Goal: Task Accomplishment & Management: Use online tool/utility

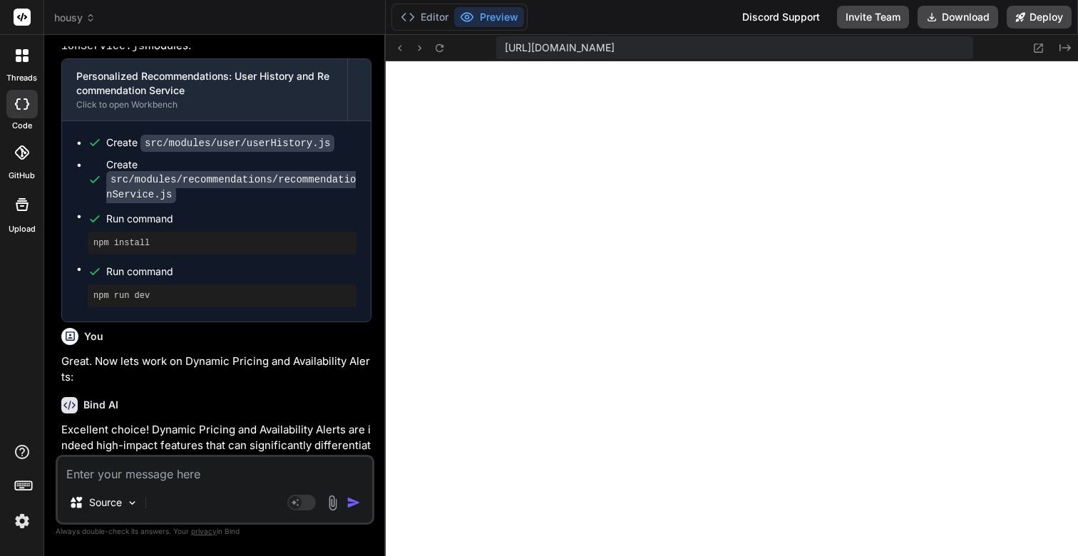
scroll to position [4804, 0]
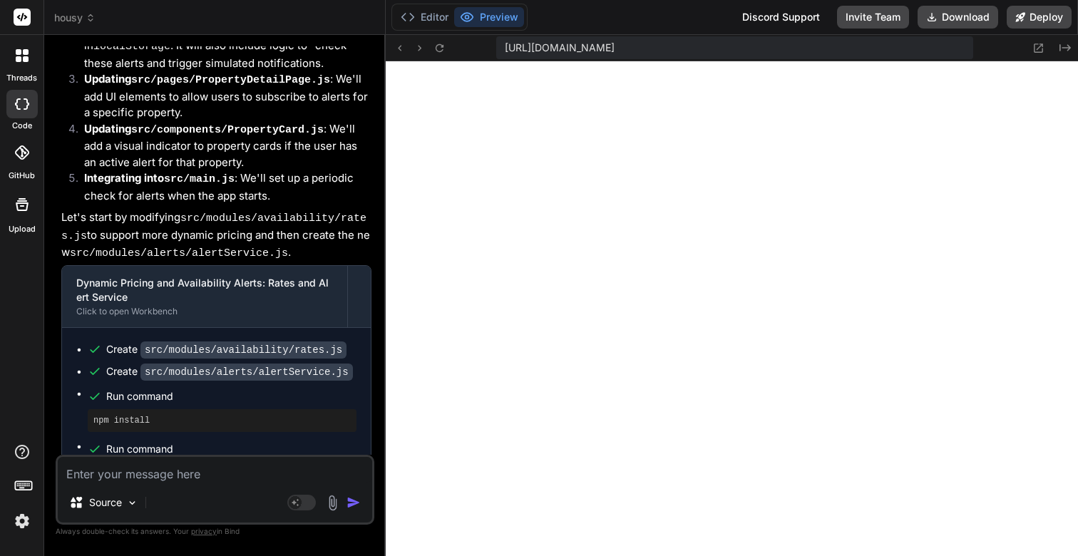
click at [147, 476] on textarea at bounding box center [215, 470] width 314 height 26
paste textarea "We are starting in this journey to build a billion dollar startup taking over t…"
type textarea "We are starting in this journey to build a billion dollar startup taking over t…"
type textarea "x"
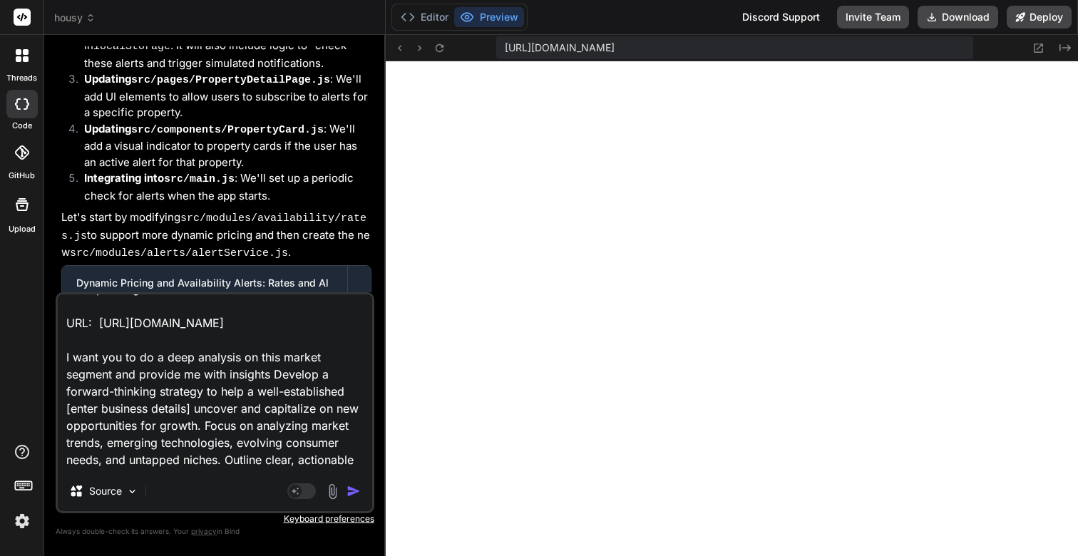
scroll to position [12, 0]
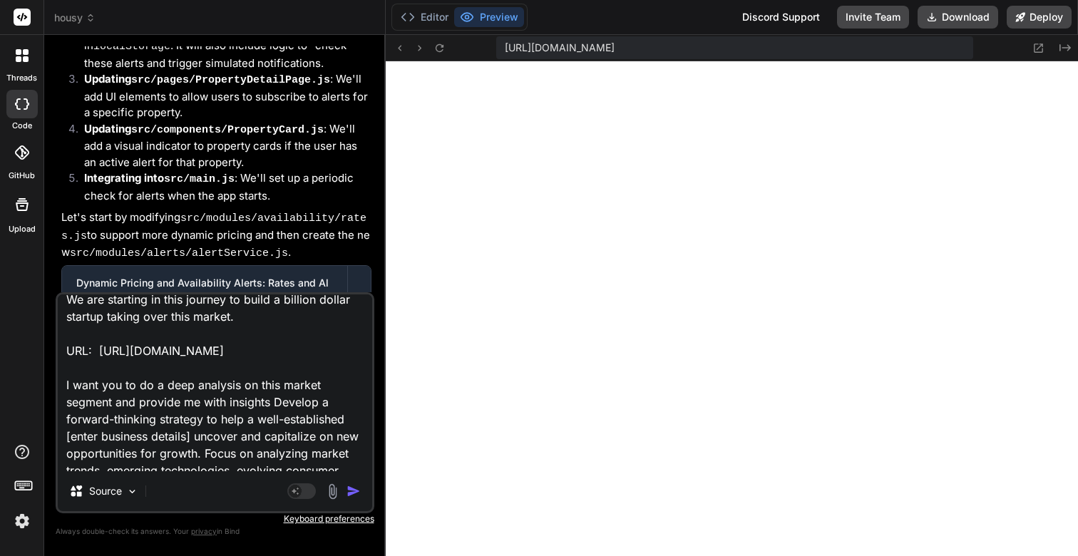
click at [245, 386] on textarea "We are starting in this journey to build a billion dollar startup taking over t…" at bounding box center [215, 382] width 314 height 177
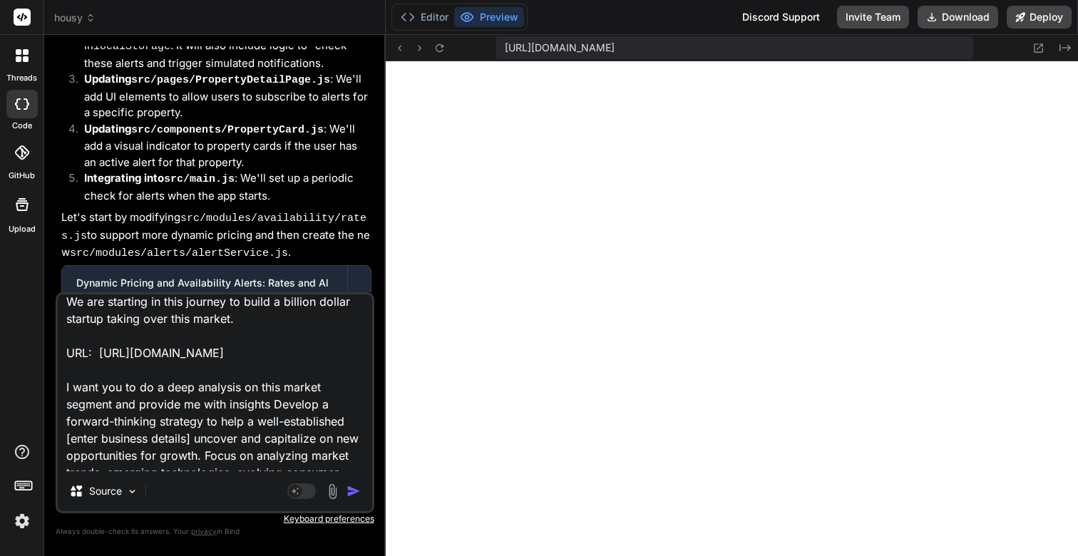
type textarea "I want you to do a deep analysis on this market segment and provide me with ins…"
type textarea "x"
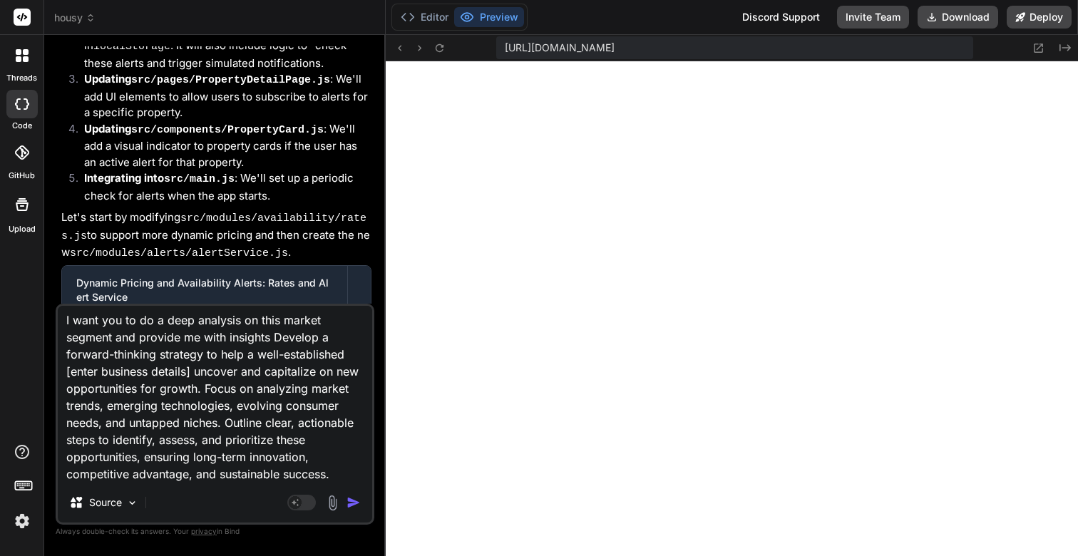
scroll to position [0, 0]
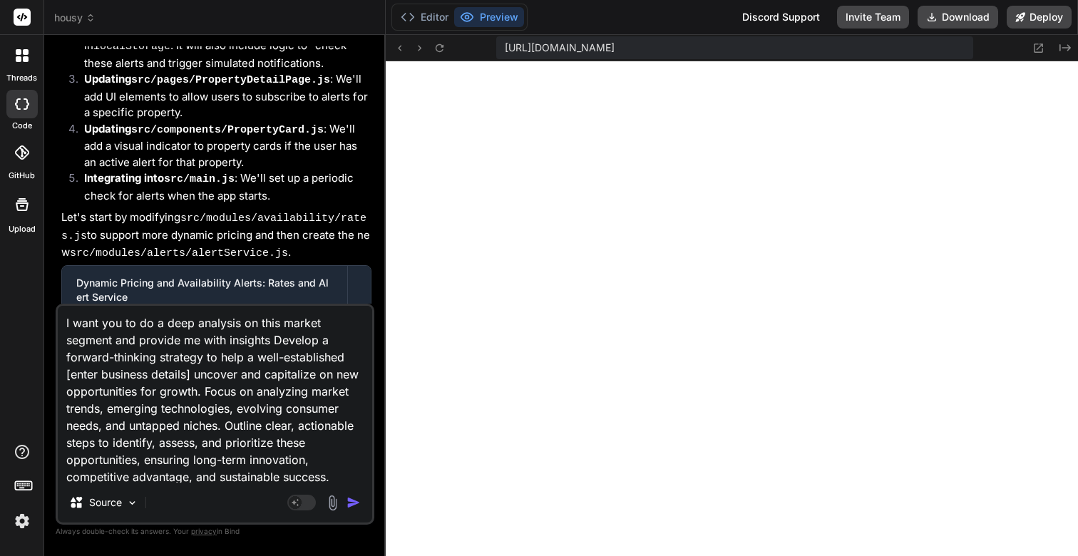
click at [195, 374] on textarea "I want you to do a deep analysis on this market segment and provide me with ins…" at bounding box center [215, 394] width 314 height 177
type textarea "I want you to do a deep analysis on this market segment and provide me with ins…"
type textarea "x"
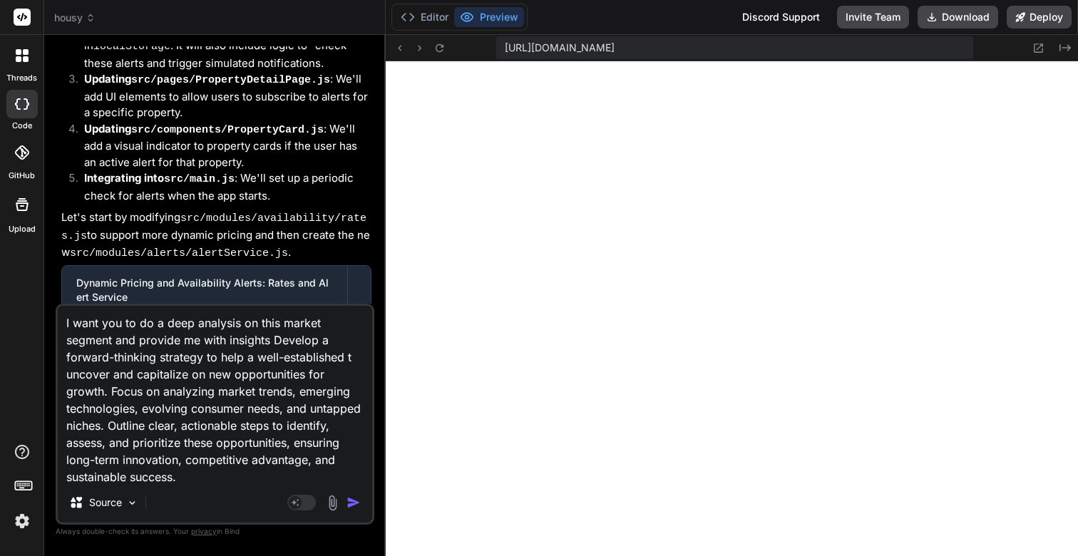
type textarea "I want you to do a deep analysis on this market segment and provide me with ins…"
type textarea "x"
type textarea "I want you to do a deep analysis on this market segment and provide me with ins…"
type textarea "x"
type textarea "I want you to do a deep analysis on this market segment and provide me with ins…"
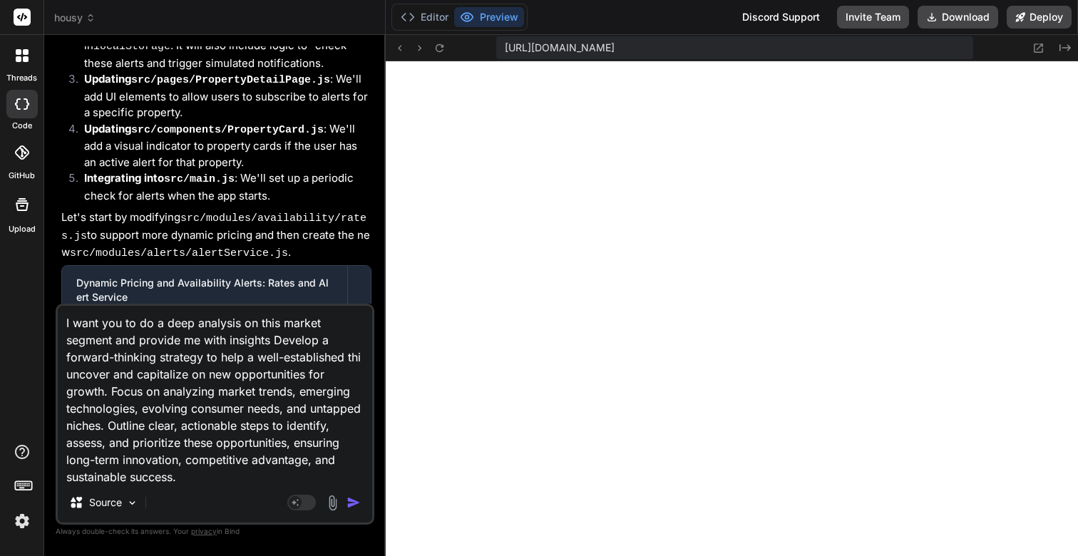
type textarea "x"
type textarea "I want you to do a deep analysis on this market segment and provide me with ins…"
type textarea "x"
type textarea "I want you to do a deep analysis on this market segment and provide me with ins…"
type textarea "x"
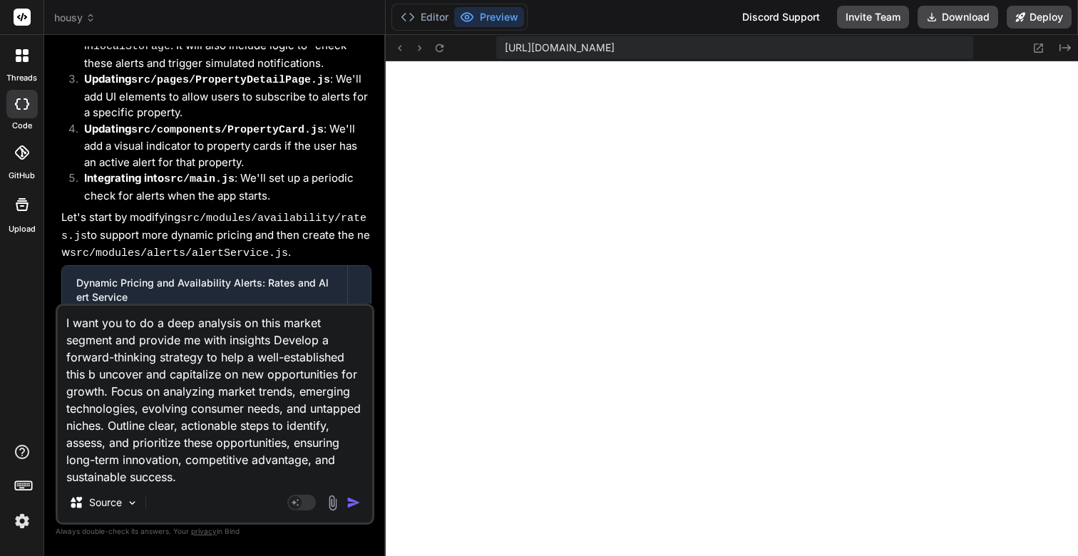
type textarea "I want you to do a deep analysis on this market segment and provide me with ins…"
type textarea "x"
type textarea "I want you to do a deep analysis on this market segment and provide me with ins…"
type textarea "x"
type textarea "I want you to do a deep analysis on this market segment and provide me with ins…"
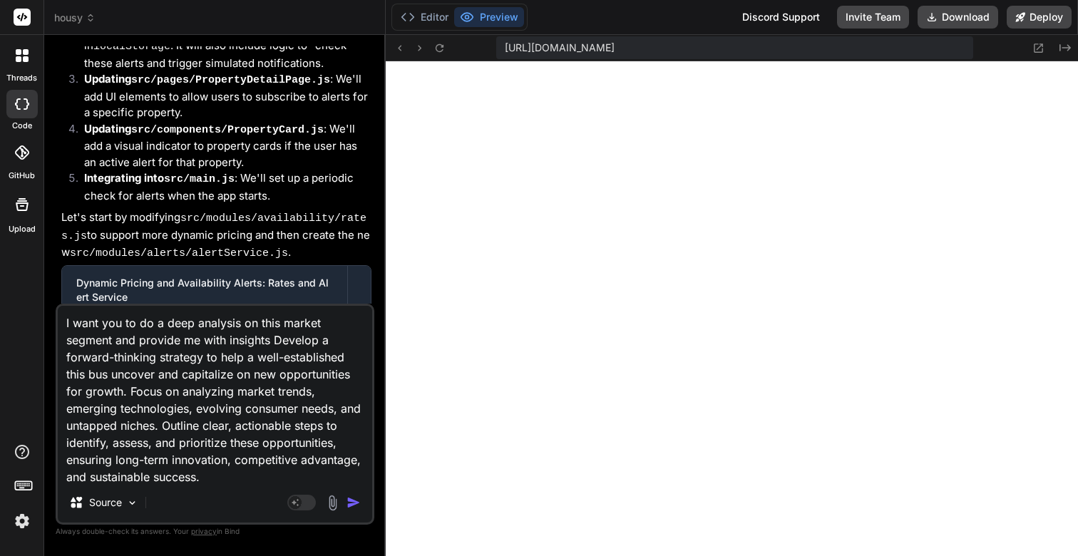
type textarea "x"
type textarea "I want you to do a deep analysis on this market segment and provide me with ins…"
type textarea "x"
type textarea "I want you to do a deep analysis on this market segment and provide me with ins…"
type textarea "x"
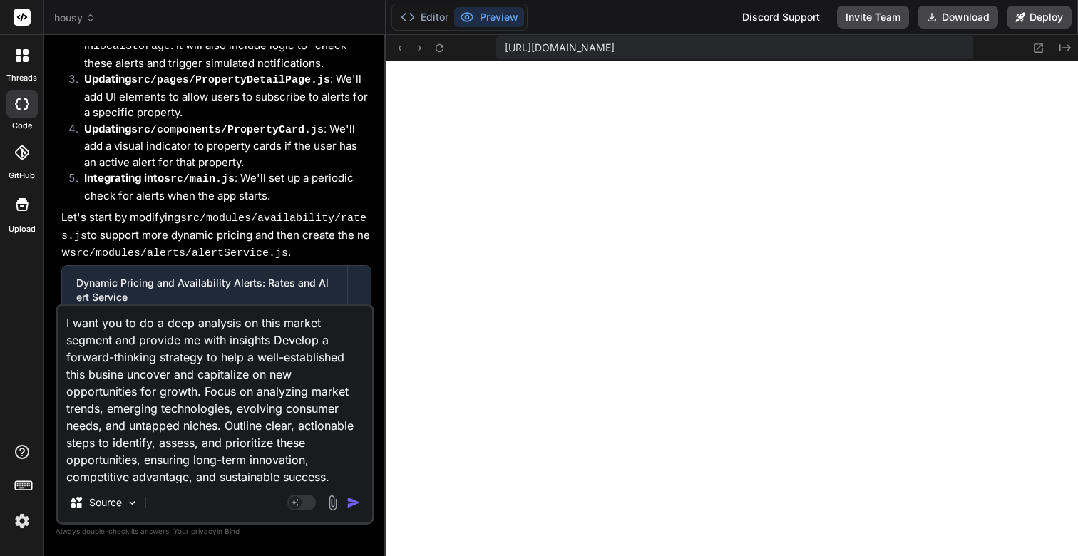
type textarea "I want you to do a deep analysis on this market segment and provide me with ins…"
type textarea "x"
type textarea "I want you to do a deep analysis on this market segment and provide me with ins…"
type textarea "x"
type textarea "I want you to do a deep analysis on this market segment and provide me with ins…"
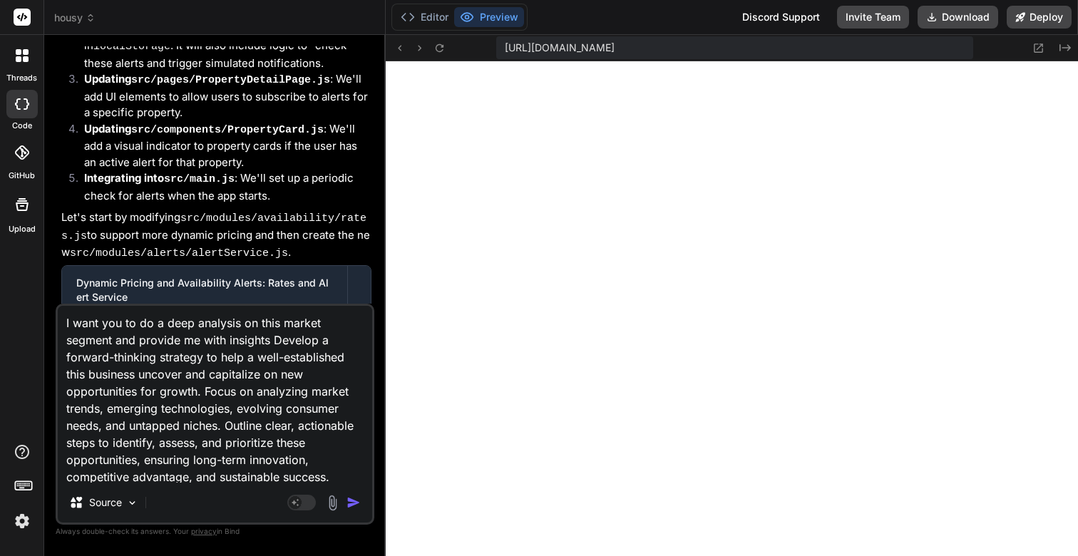
type textarea "x"
type textarea "I want you to do a deep analysis on this market segment and provide me with ins…"
type textarea "x"
type textarea "I want you to do a deep analysis on this market segment and provide me with ins…"
type textarea "x"
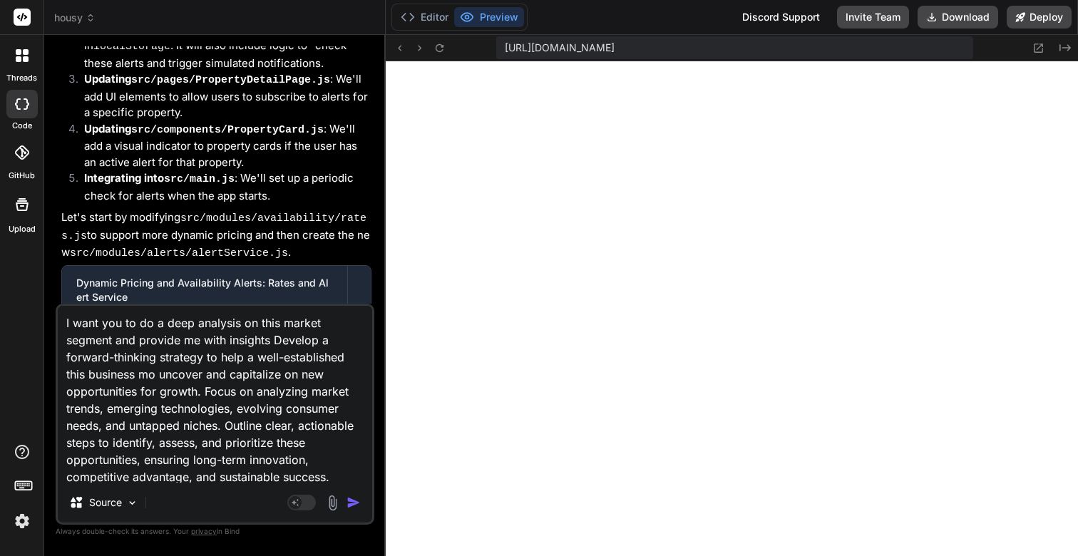
type textarea "I want you to do a deep analysis on this market segment and provide me with ins…"
type textarea "x"
type textarea "I want you to do a deep analysis on this market segment and provide me with ins…"
type textarea "x"
type textarea "I want you to do a deep analysis on this market segment and provide me with ins…"
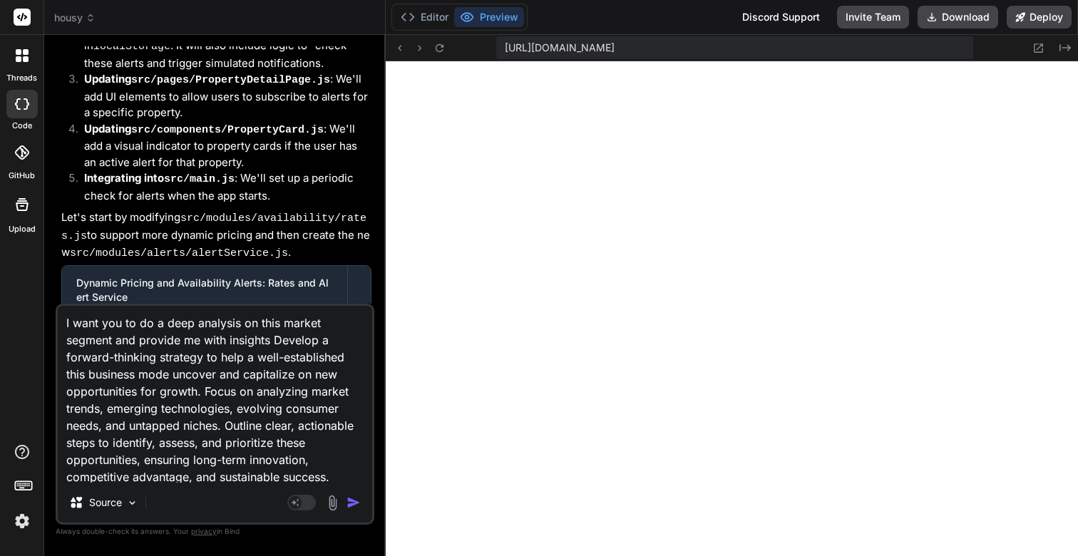
type textarea "x"
type textarea "I want you to do a deep analysis on this market segment and provide me with ins…"
type textarea "x"
type textarea "I want you to do a deep analysis on this market segment and provide me with ins…"
type textarea "x"
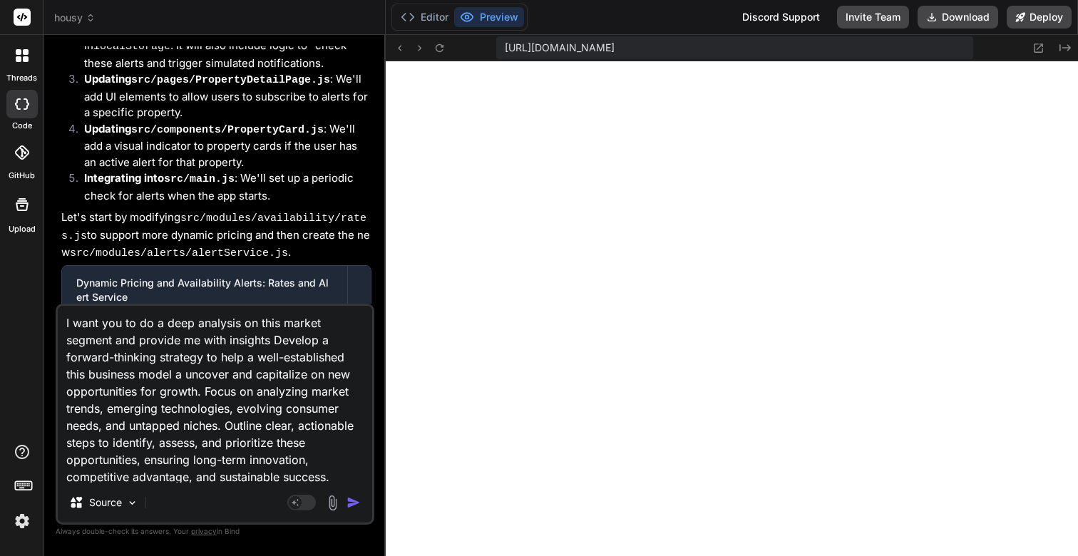
type textarea "I want you to do a deep analysis on this market segment and provide me with ins…"
type textarea "x"
type textarea "I want you to do a deep analysis on this market segment and provide me with ins…"
type textarea "x"
type textarea "I want you to do a deep analysis on this market segment and provide me with ins…"
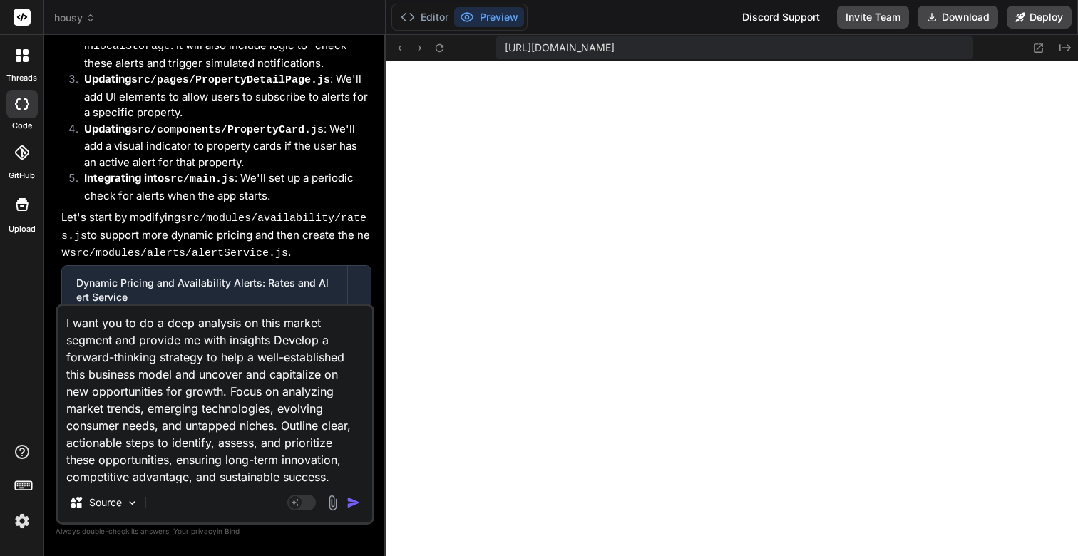
type textarea "x"
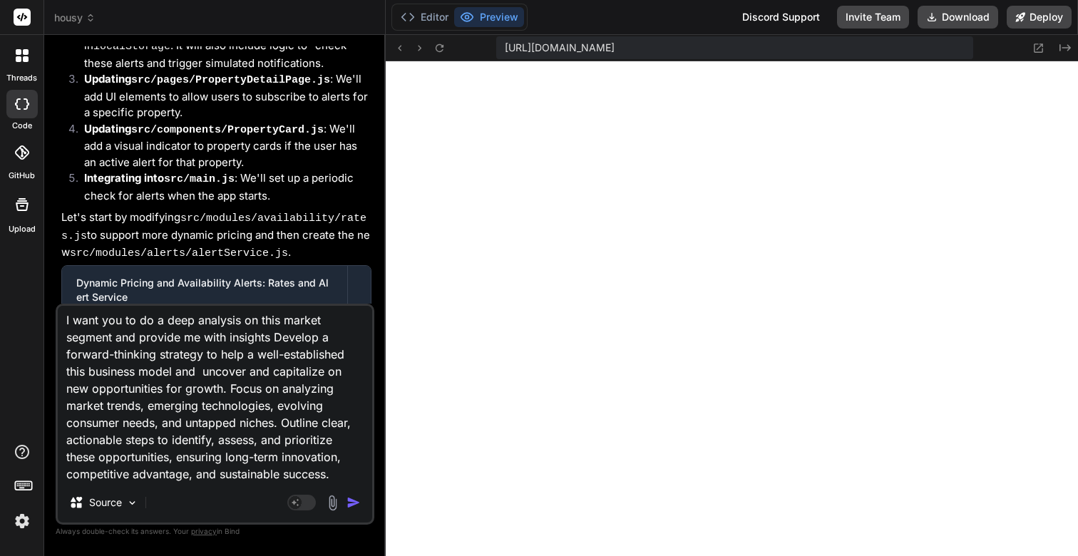
type textarea "I want you to do a deep analysis on this market segment and provide me with ins…"
click at [357, 503] on img "button" at bounding box center [354, 503] width 14 height 14
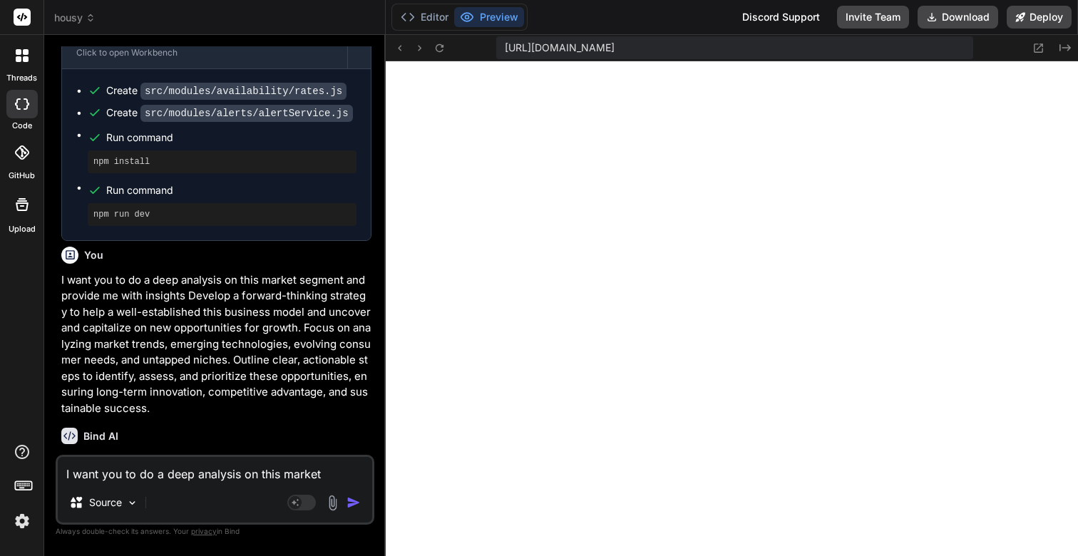
scroll to position [5080, 0]
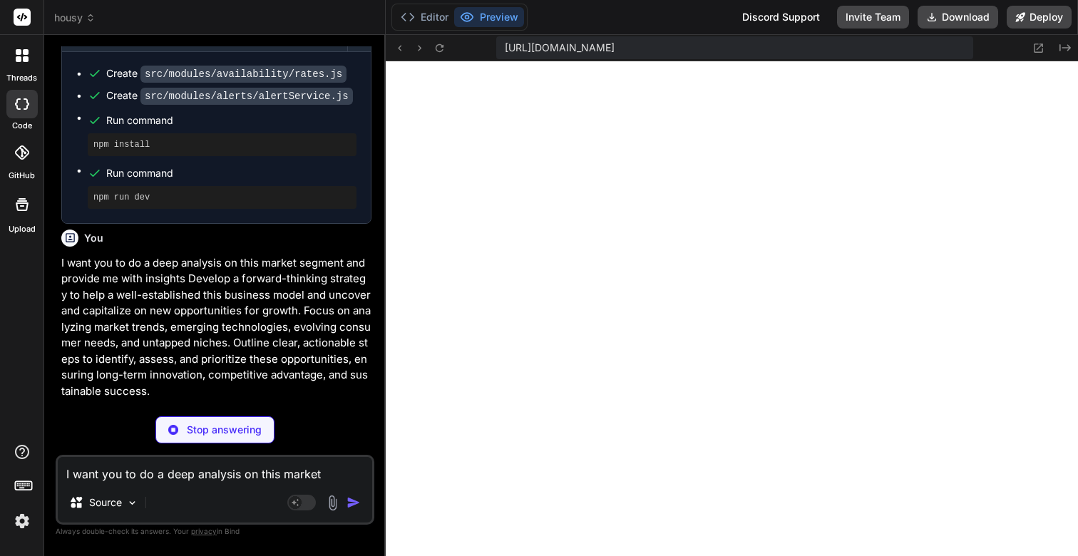
type textarea "x"
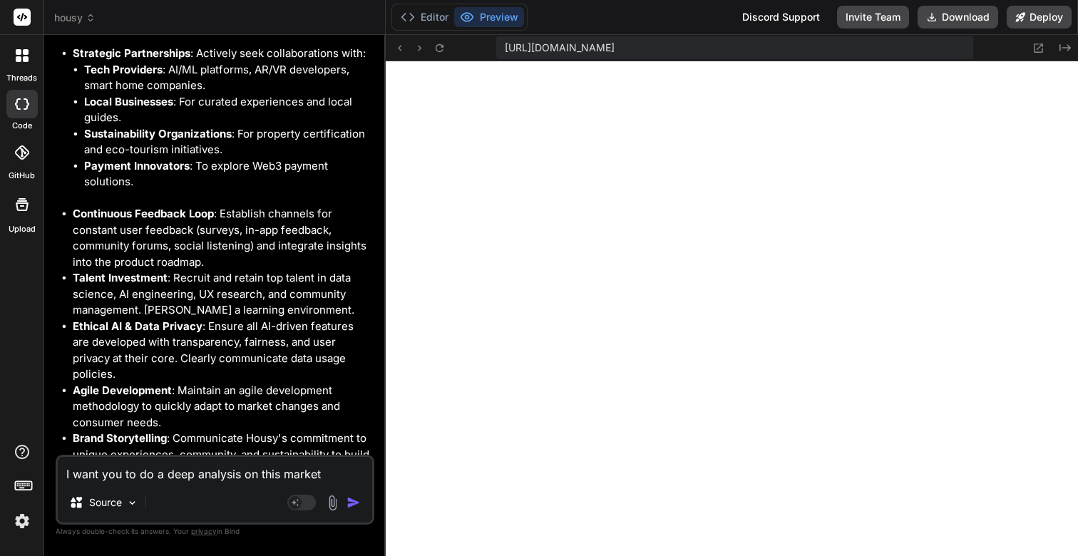
scroll to position [9863, 0]
